Goal: Task Accomplishment & Management: Use online tool/utility

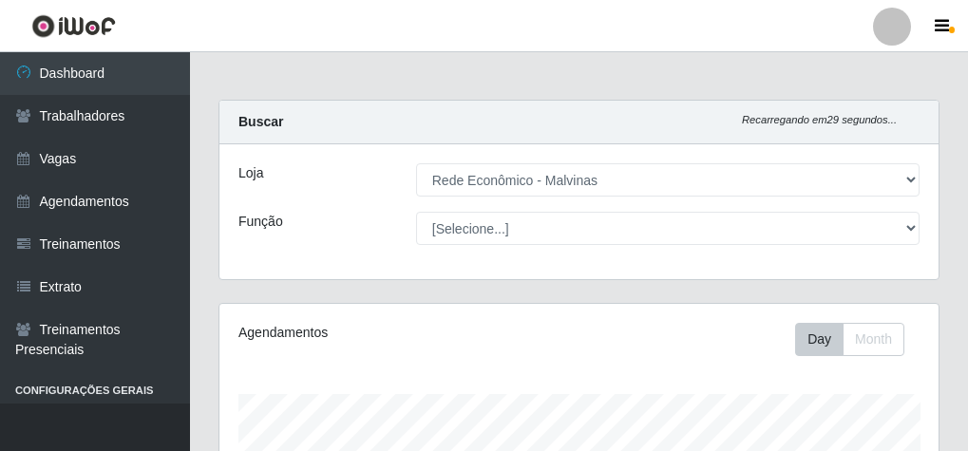
select select "194"
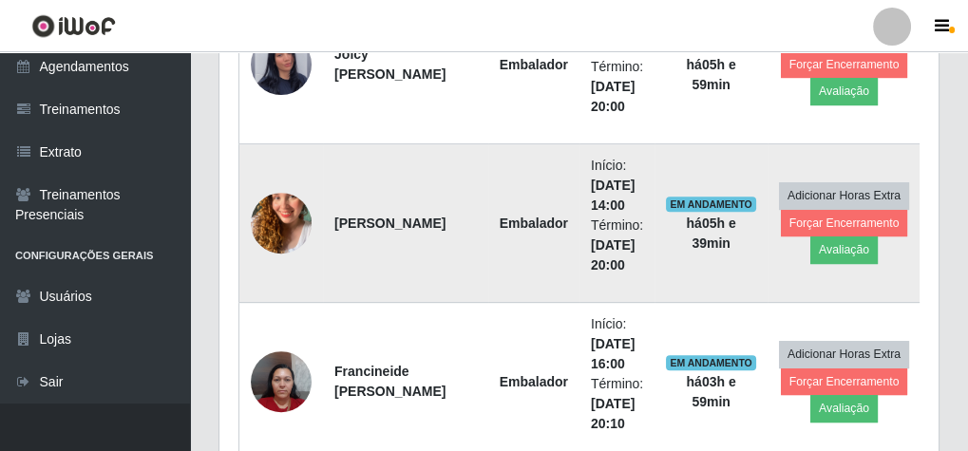
scroll to position [696, 0]
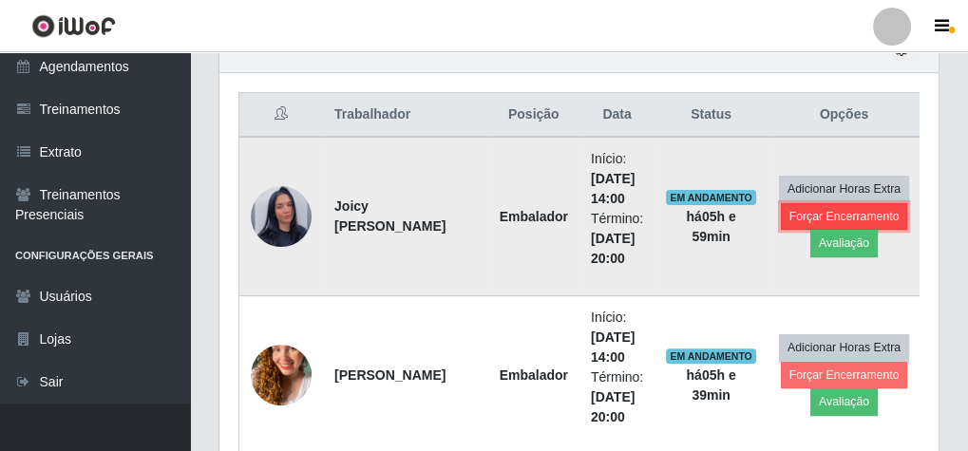
click at [872, 216] on button "Forçar Encerramento" at bounding box center [844, 216] width 127 height 27
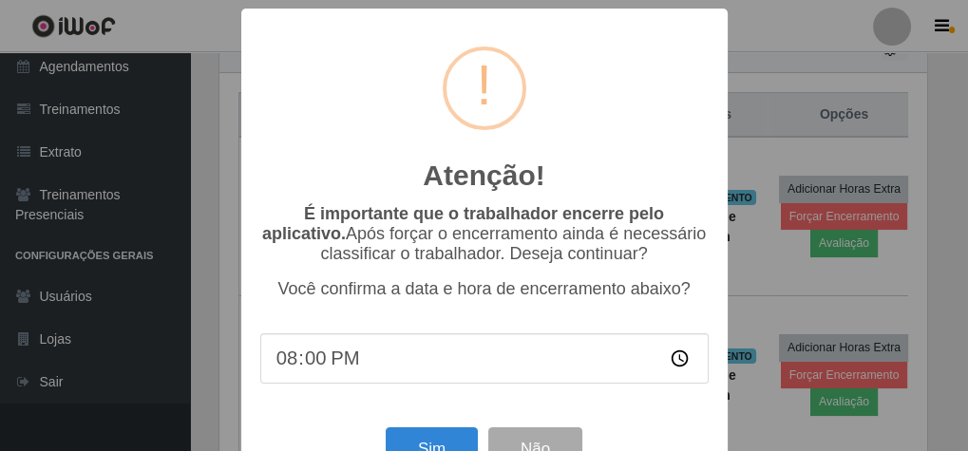
scroll to position [393, 713]
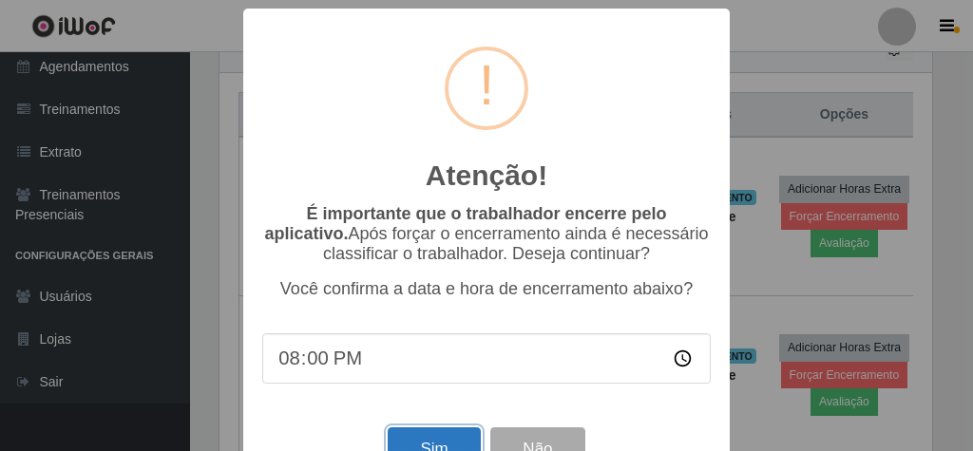
click at [422, 445] on button "Sim" at bounding box center [434, 450] width 92 height 45
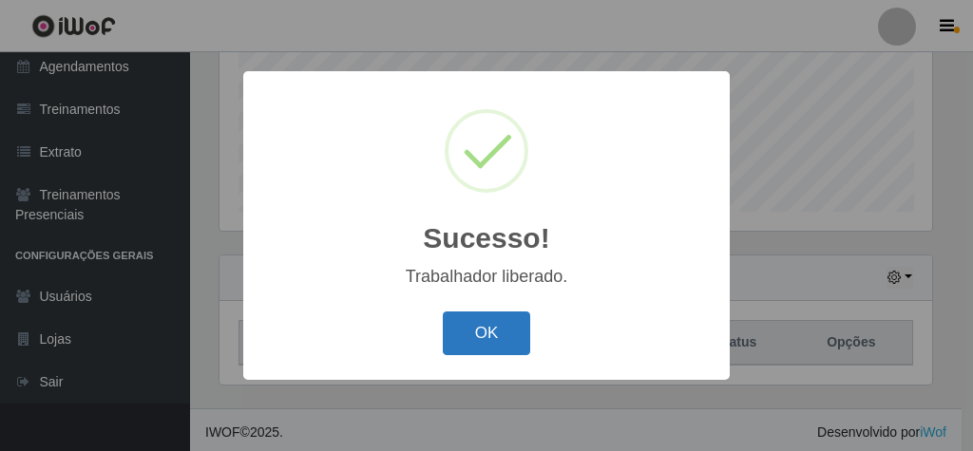
click at [496, 334] on button "OK" at bounding box center [487, 334] width 88 height 45
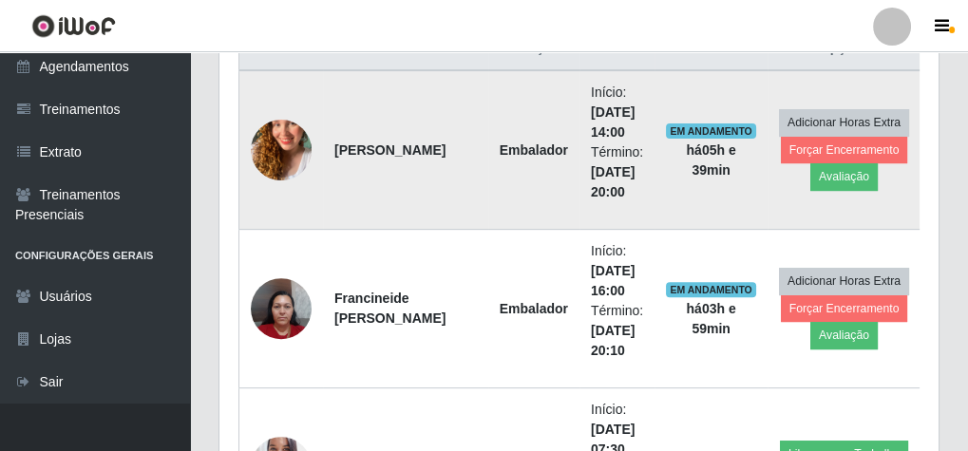
scroll to position [772, 0]
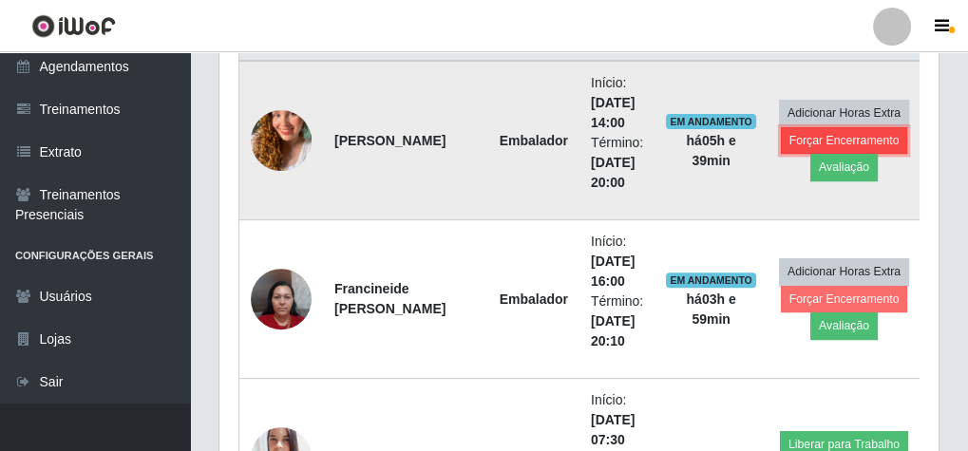
click at [856, 132] on button "Forçar Encerramento" at bounding box center [844, 140] width 127 height 27
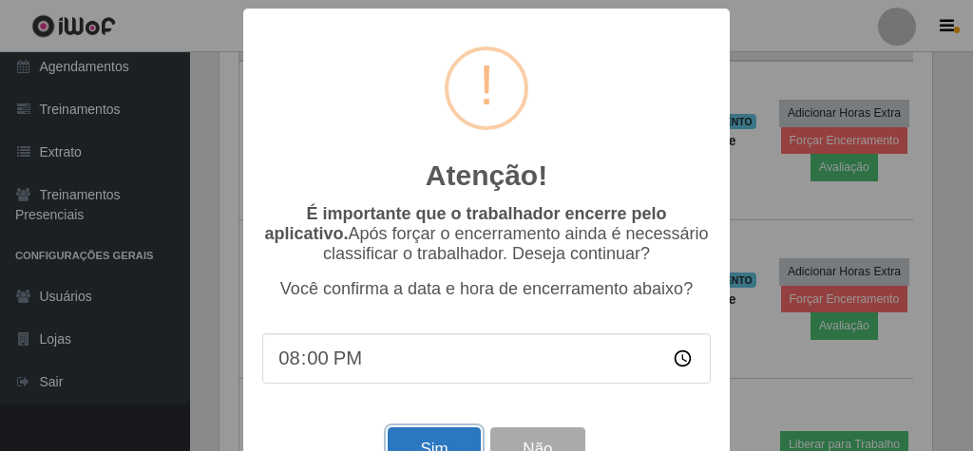
click at [422, 439] on button "Sim" at bounding box center [434, 450] width 92 height 45
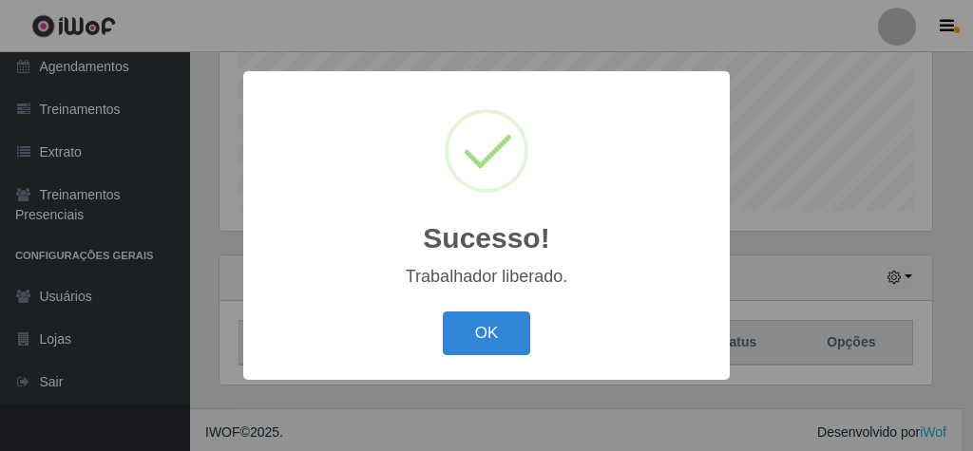
click at [457, 354] on button "OK" at bounding box center [487, 334] width 88 height 45
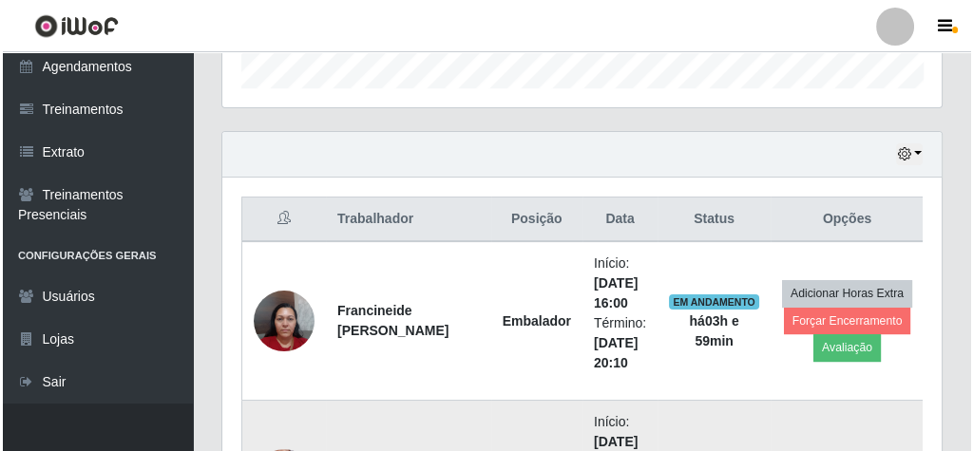
scroll to position [772, 0]
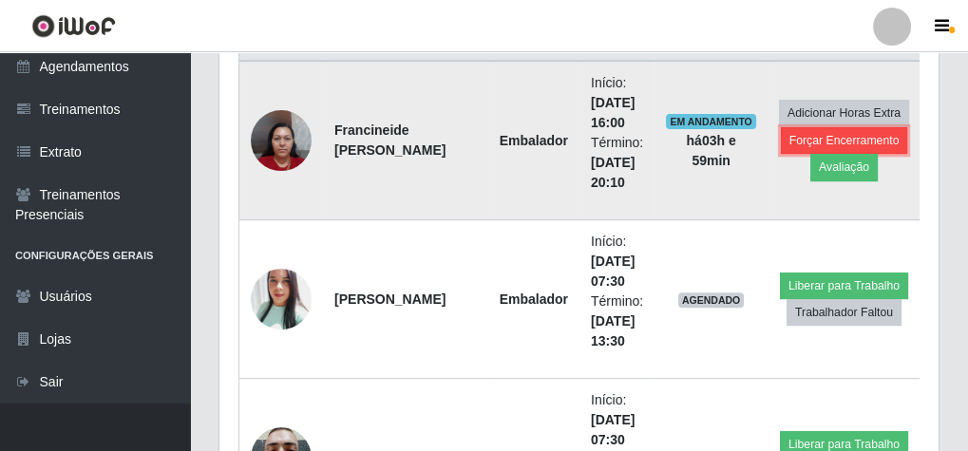
click at [874, 140] on button "Forçar Encerramento" at bounding box center [844, 140] width 127 height 27
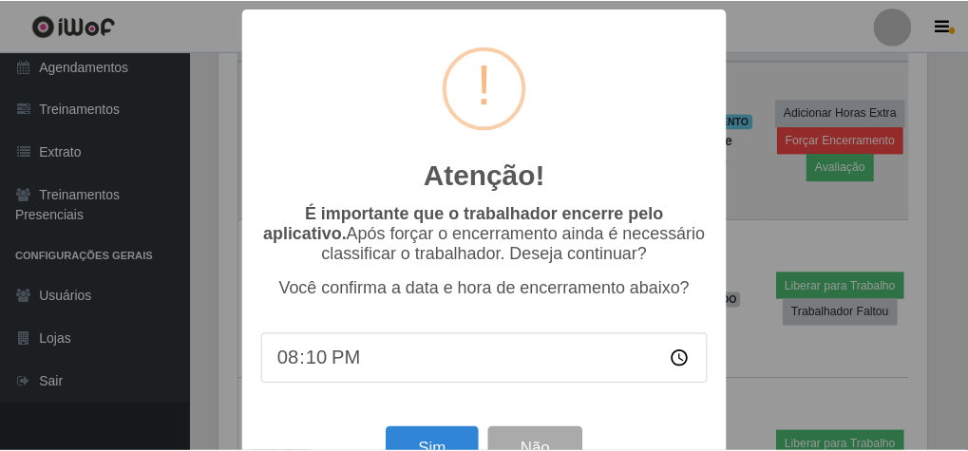
scroll to position [393, 713]
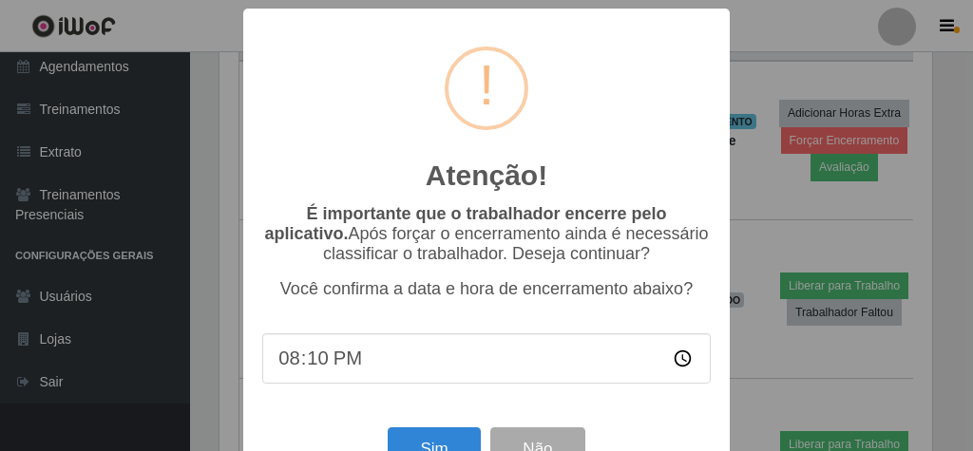
click at [428, 436] on div "Sim Não" at bounding box center [486, 449] width 449 height 54
click at [430, 444] on button "Sim" at bounding box center [434, 450] width 92 height 45
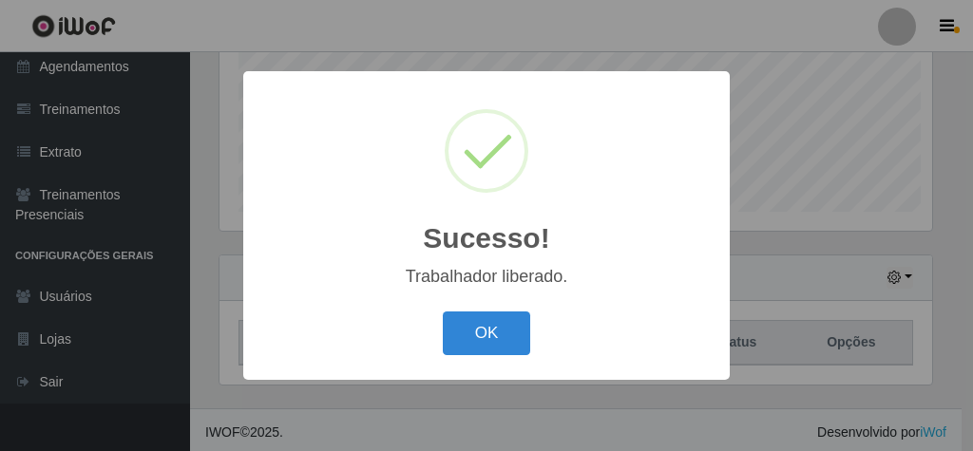
scroll to position [0, 0]
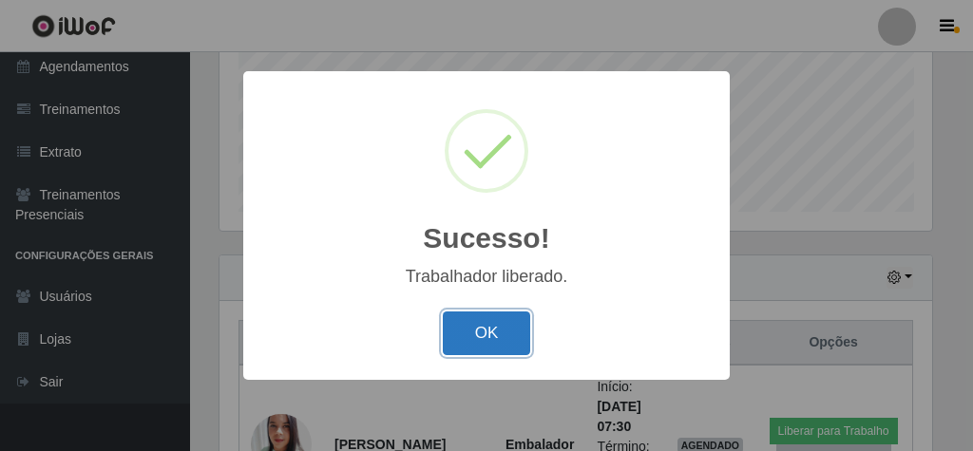
click at [485, 333] on button "OK" at bounding box center [487, 334] width 88 height 45
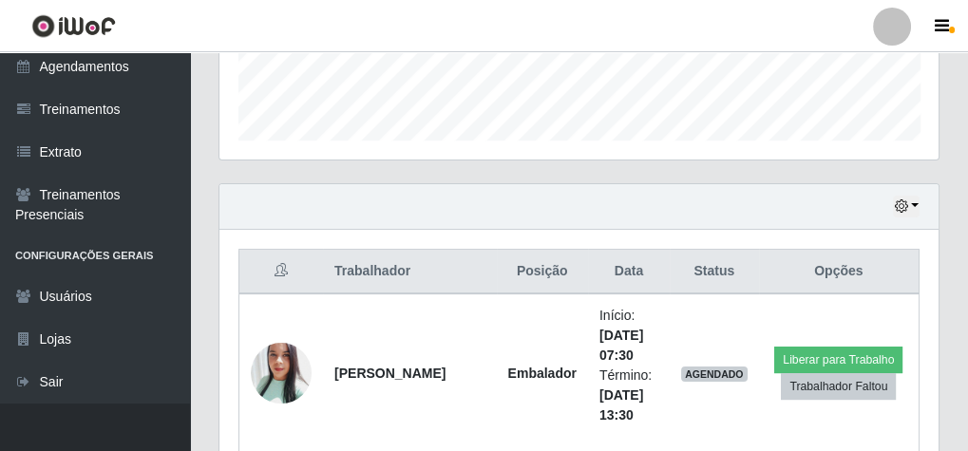
scroll to position [620, 0]
